Goal: Information Seeking & Learning: Learn about a topic

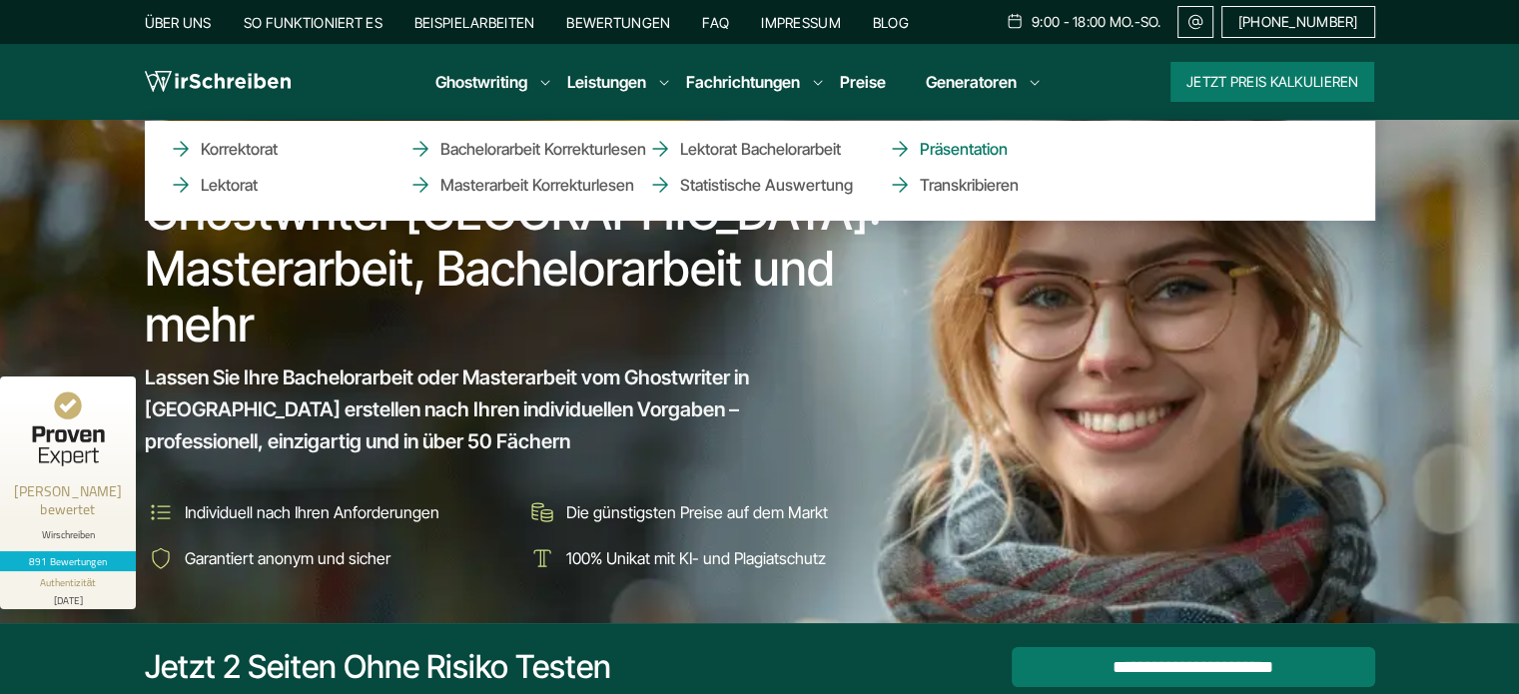
click at [936, 147] on link "Präsentation" at bounding box center [988, 149] width 200 height 24
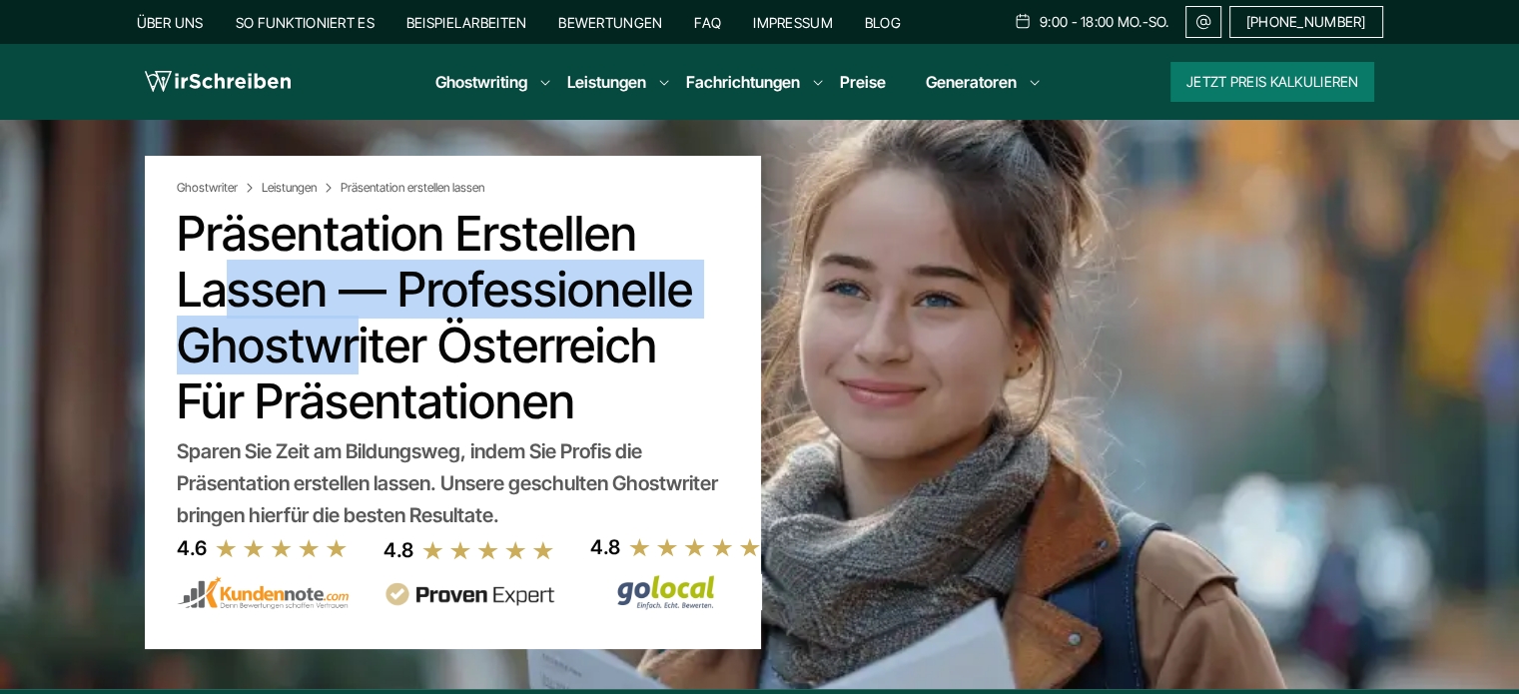
drag, startPoint x: 328, startPoint y: 289, endPoint x: 183, endPoint y: 235, distance: 154.6
click at [183, 235] on h1 "Präsentation Erstellen Lassen — Professionelle Ghostwriter Österreich für Präse…" at bounding box center [453, 318] width 552 height 224
copy h1 "Präsentation Erstellen Lassen"
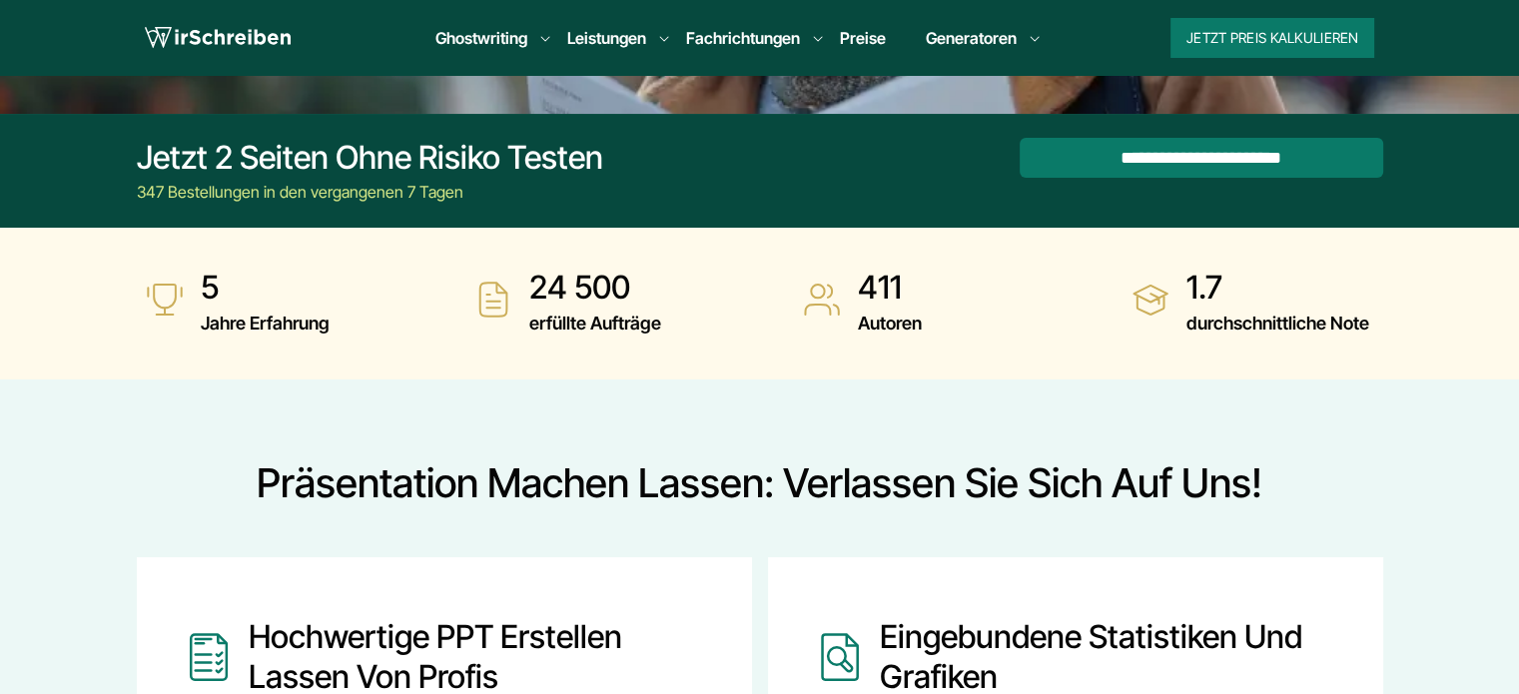
scroll to position [899, 0]
